Goal: Task Accomplishment & Management: Use online tool/utility

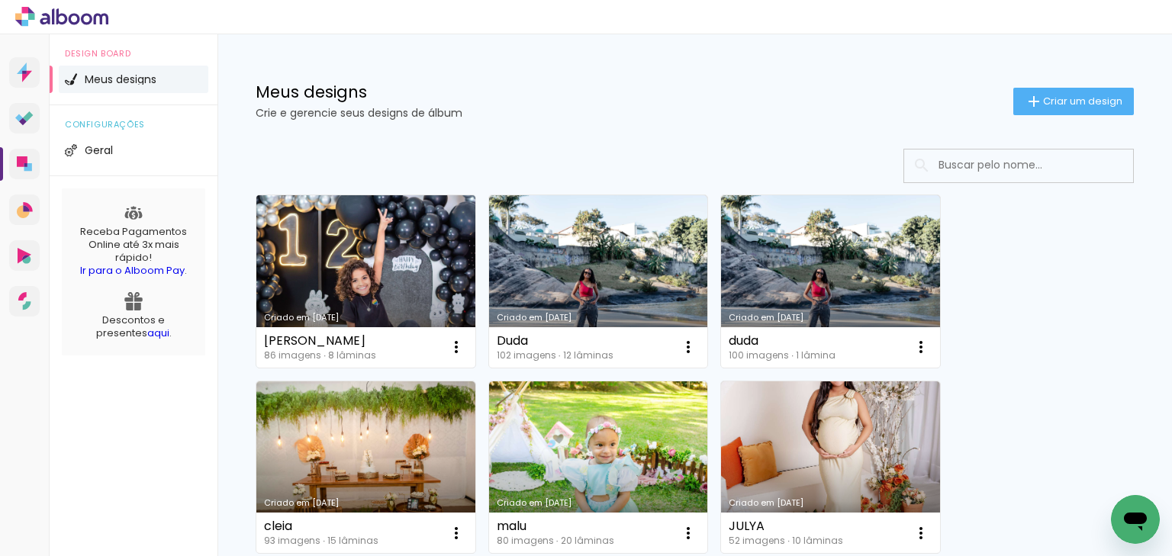
click at [392, 256] on link "Criado em [DATE]" at bounding box center [365, 281] width 219 height 172
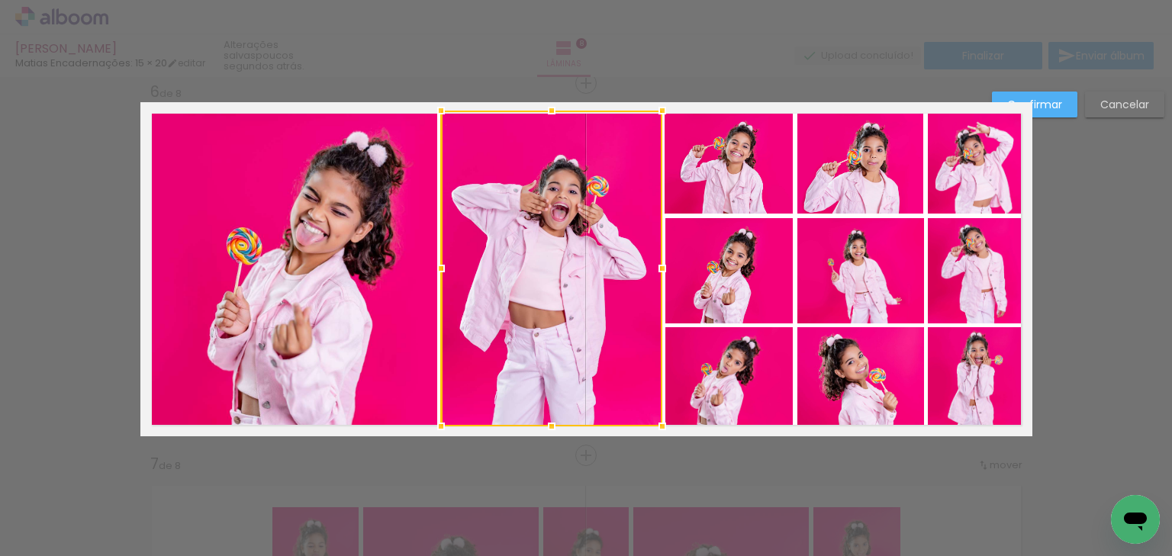
click at [658, 268] on div at bounding box center [662, 268] width 31 height 31
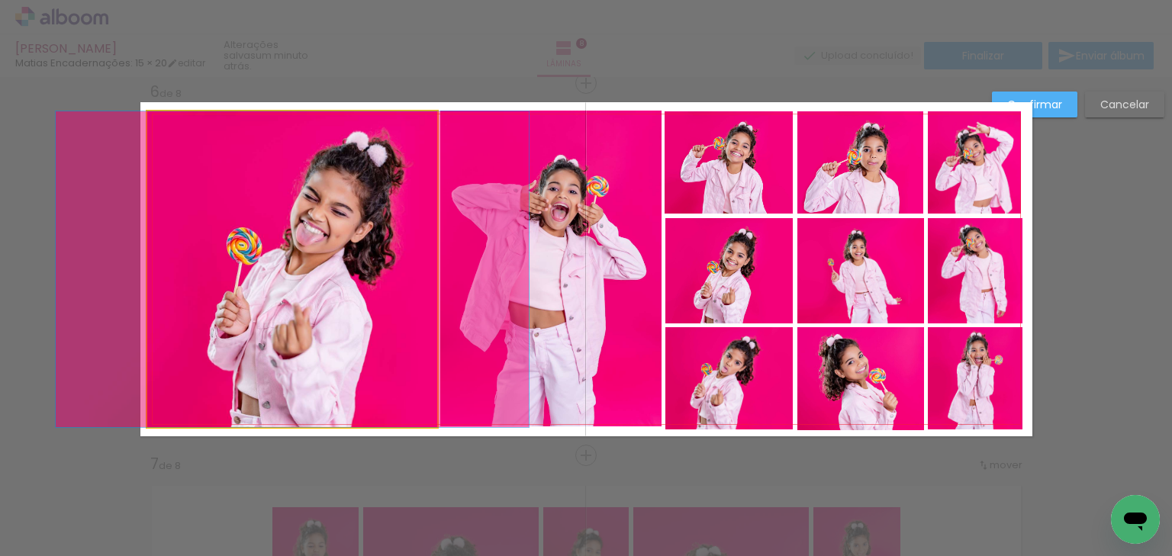
click at [323, 325] on quentale-photo at bounding box center [292, 269] width 290 height 316
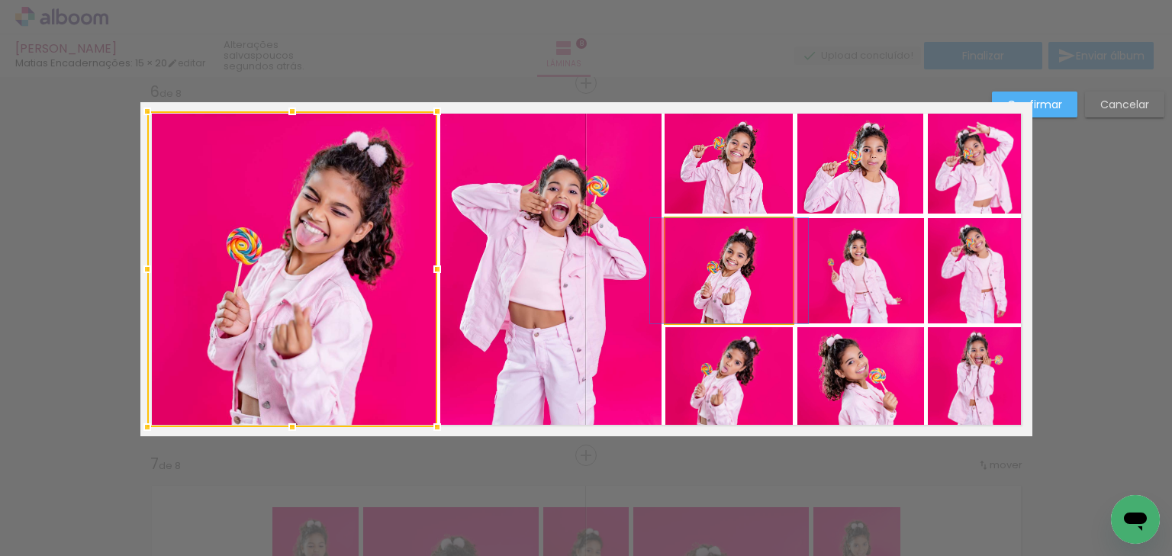
click at [732, 291] on quentale-photo at bounding box center [728, 270] width 127 height 105
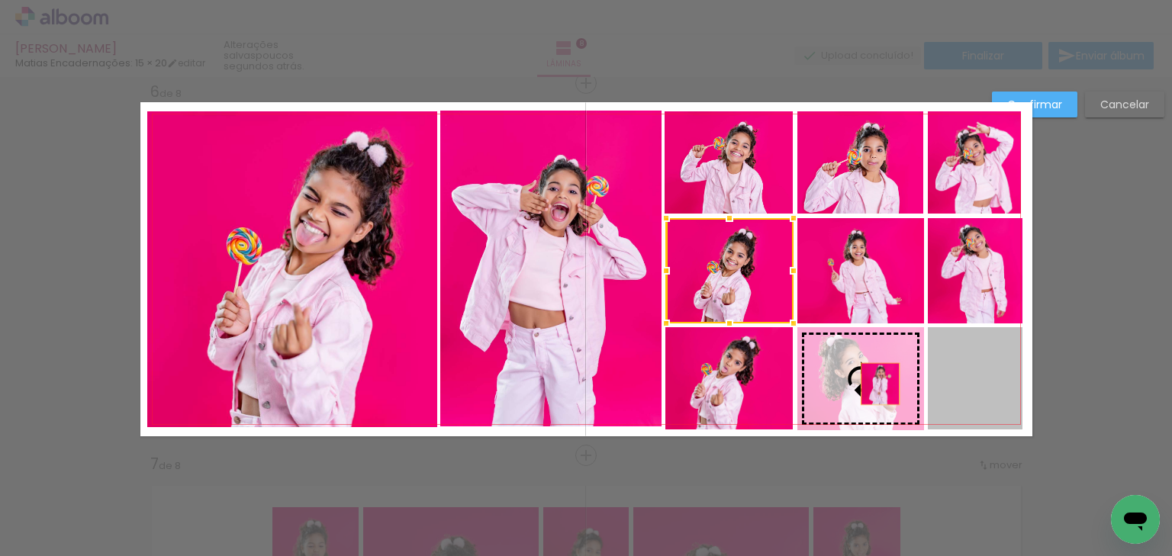
drag, startPoint x: 973, startPoint y: 385, endPoint x: 888, endPoint y: 384, distance: 84.7
click at [0, 0] on slot at bounding box center [0, 0] width 0 height 0
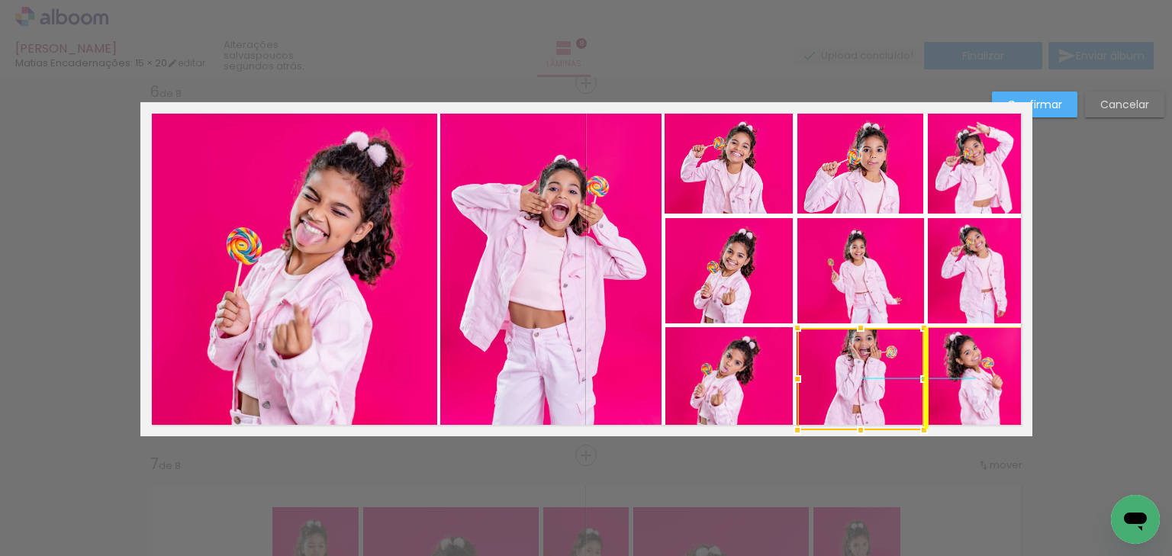
click at [878, 384] on div at bounding box center [860, 379] width 127 height 102
click at [389, 301] on quentale-photo at bounding box center [292, 269] width 290 height 316
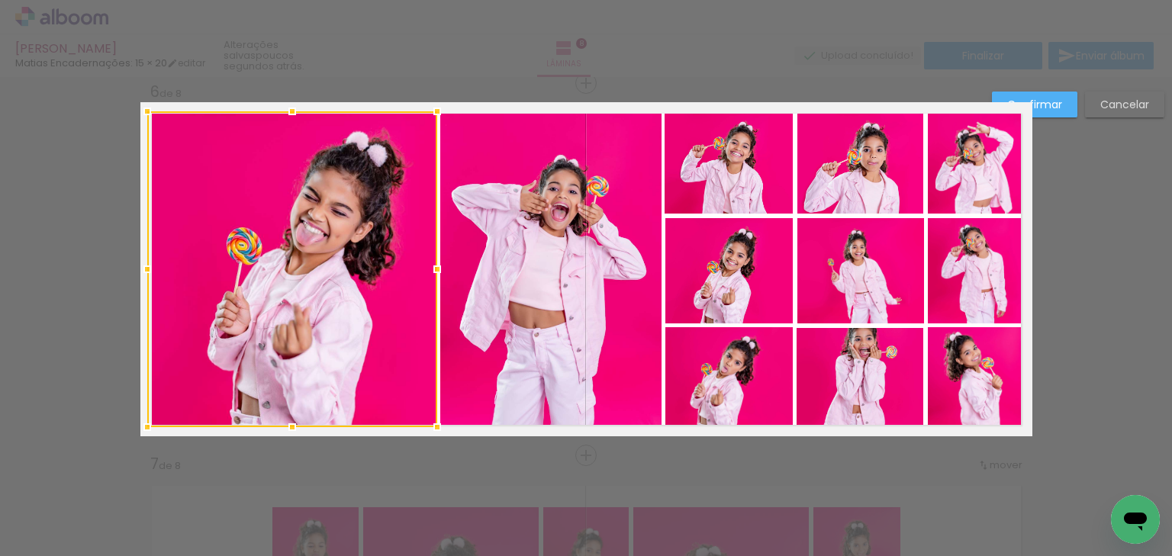
click at [0, 0] on slot "Confirmar" at bounding box center [0, 0] width 0 height 0
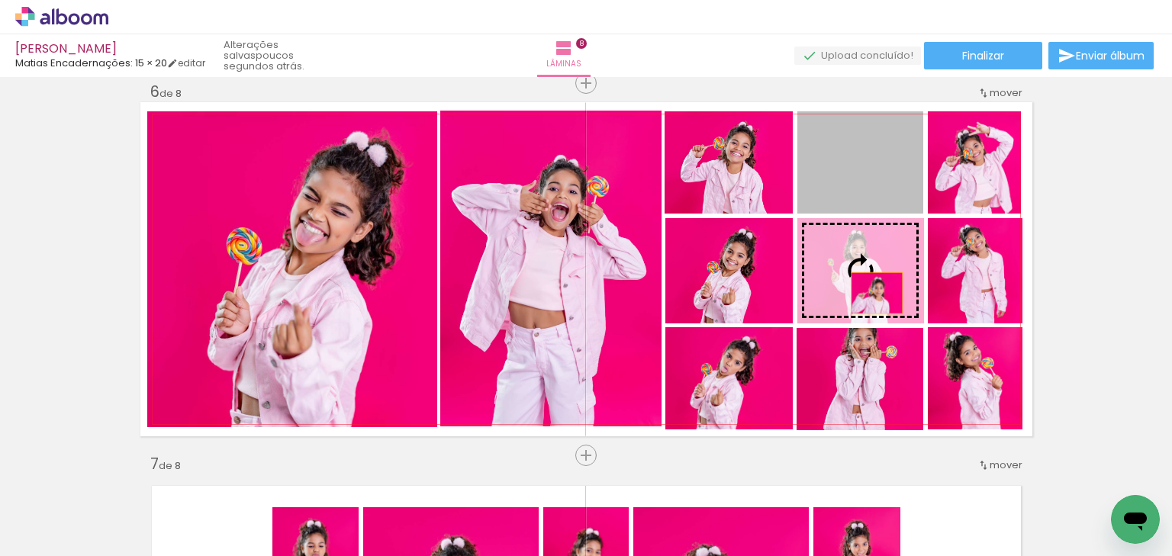
drag, startPoint x: 867, startPoint y: 256, endPoint x: 866, endPoint y: 279, distance: 23.7
click at [0, 0] on slot at bounding box center [0, 0] width 0 height 0
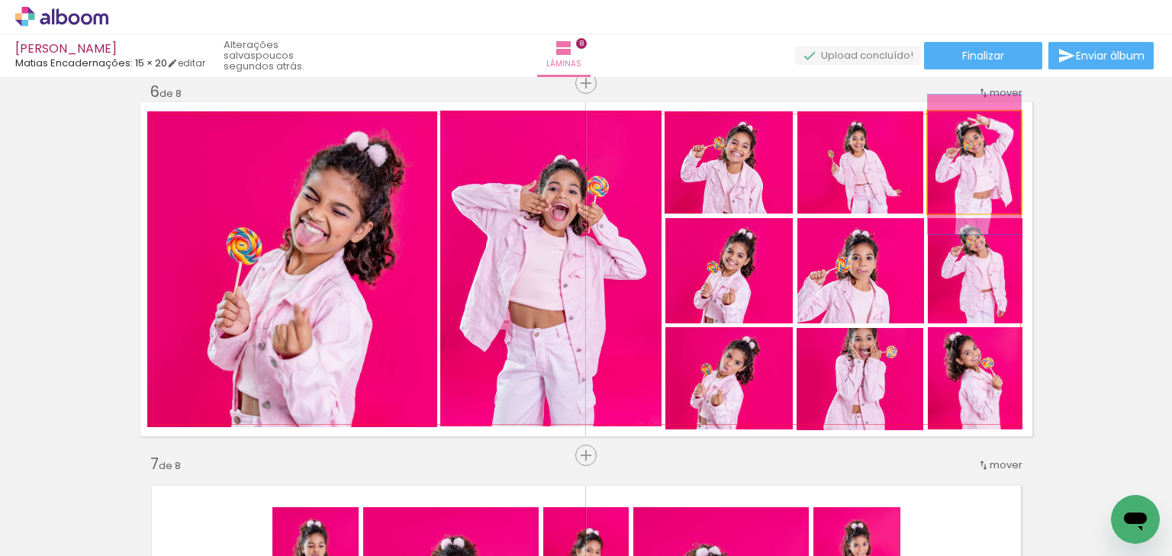
drag, startPoint x: 970, startPoint y: 193, endPoint x: 964, endPoint y: 185, distance: 10.4
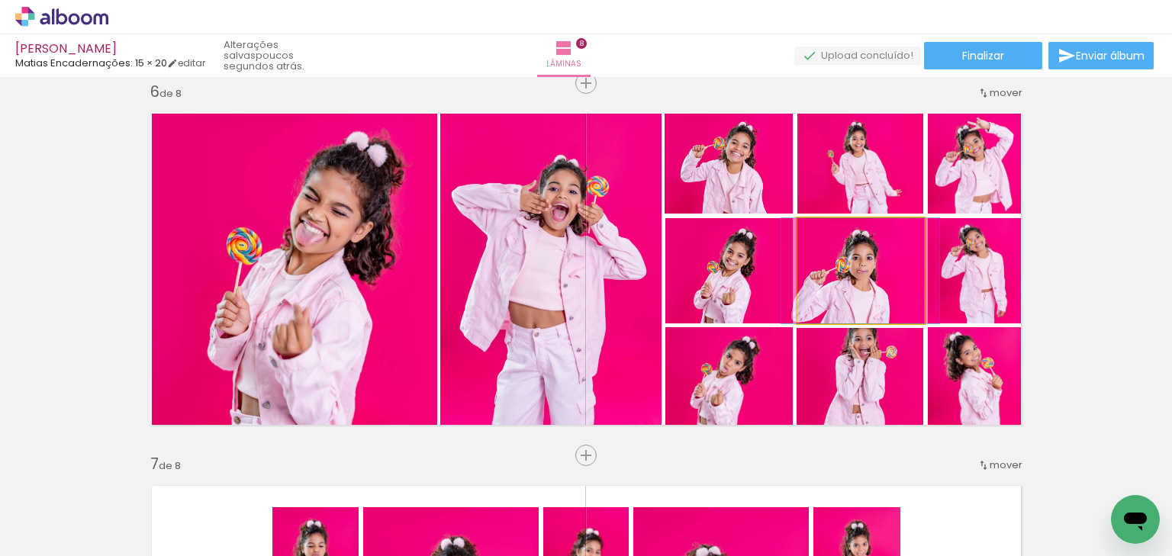
click at [874, 304] on quentale-photo at bounding box center [860, 270] width 127 height 105
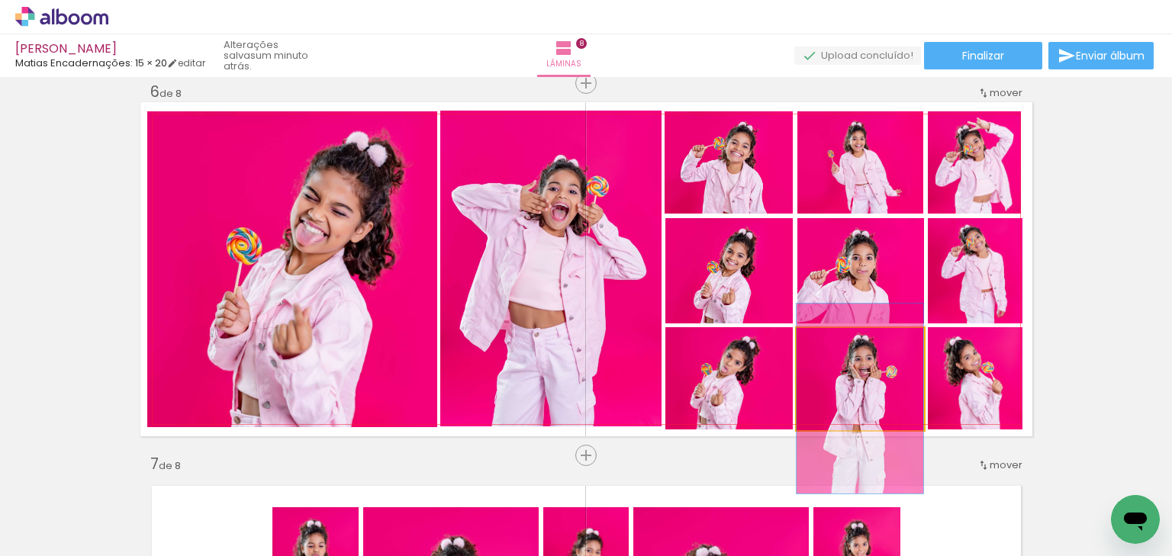
drag, startPoint x: 870, startPoint y: 403, endPoint x: 867, endPoint y: 412, distance: 9.4
